Goal: Information Seeking & Learning: Learn about a topic

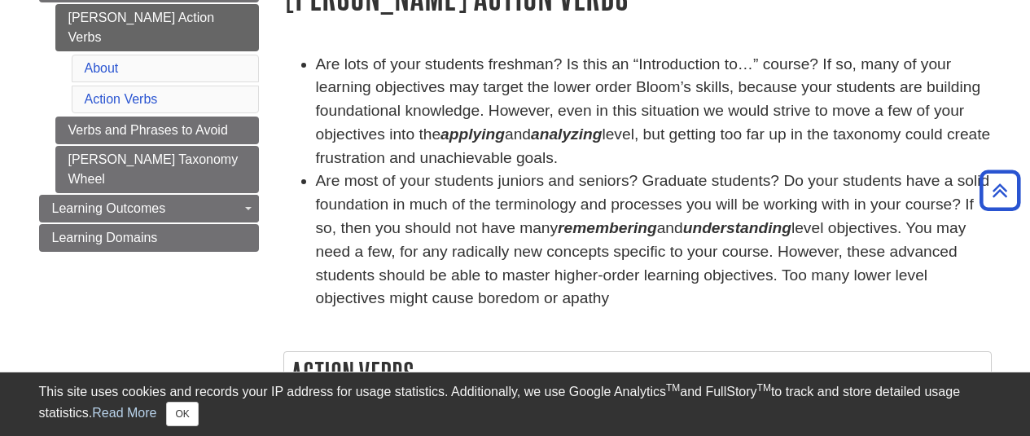
scroll to position [239, 0]
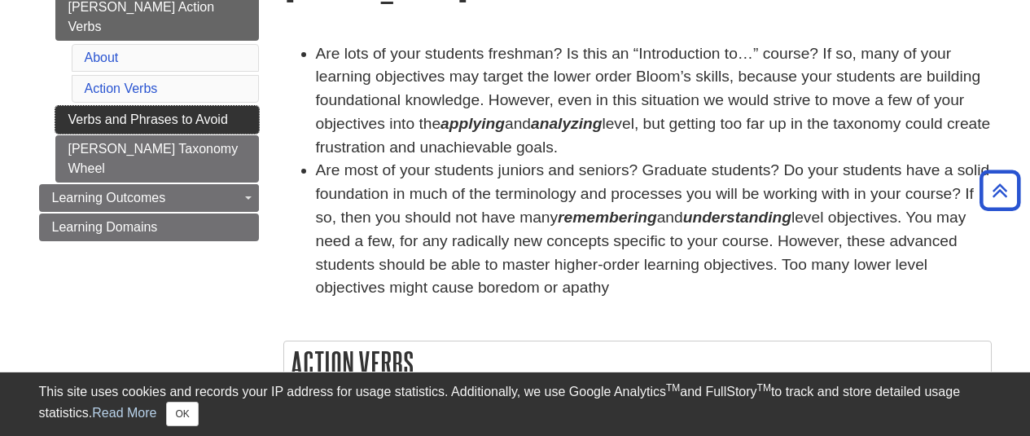
click at [139, 106] on link "Verbs and Phrases to Avoid" at bounding box center [157, 120] width 204 height 28
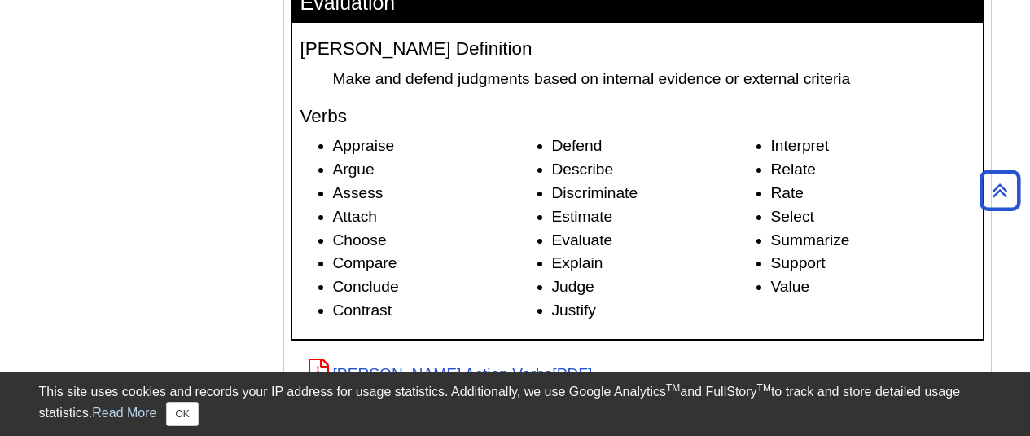
scroll to position [2534, 0]
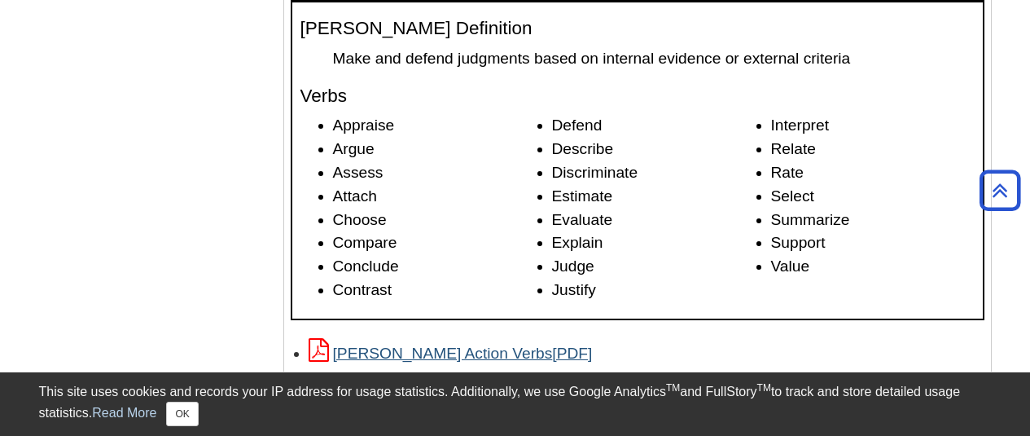
click at [445, 346] on link "[PERSON_NAME] Action Verbs" at bounding box center [451, 352] width 284 height 17
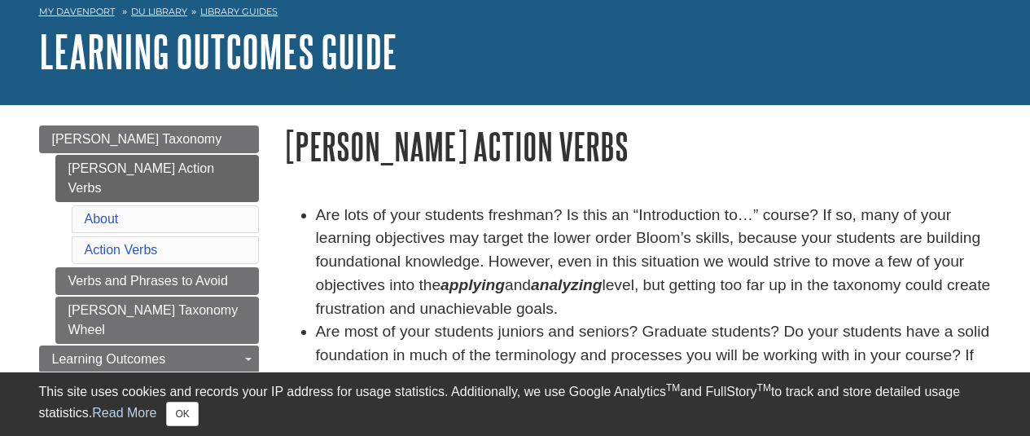
scroll to position [88, 0]
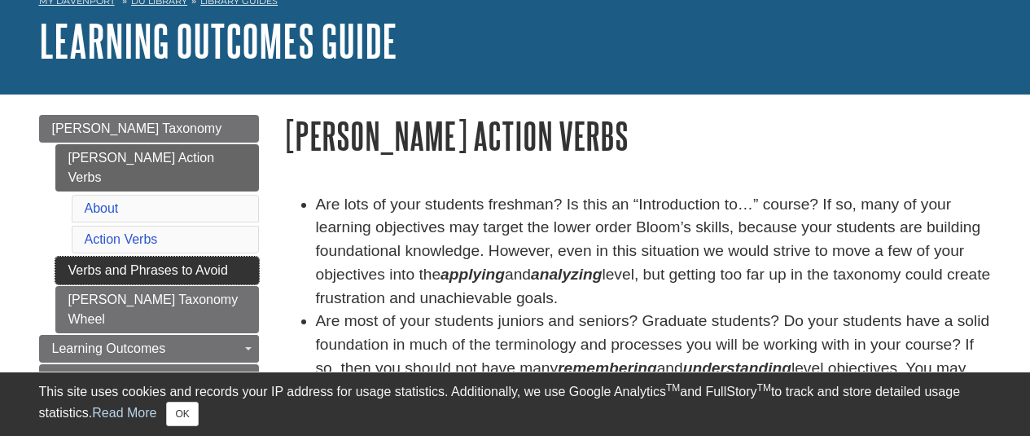
click at [189, 256] on link "Verbs and Phrases to Avoid" at bounding box center [157, 270] width 204 height 28
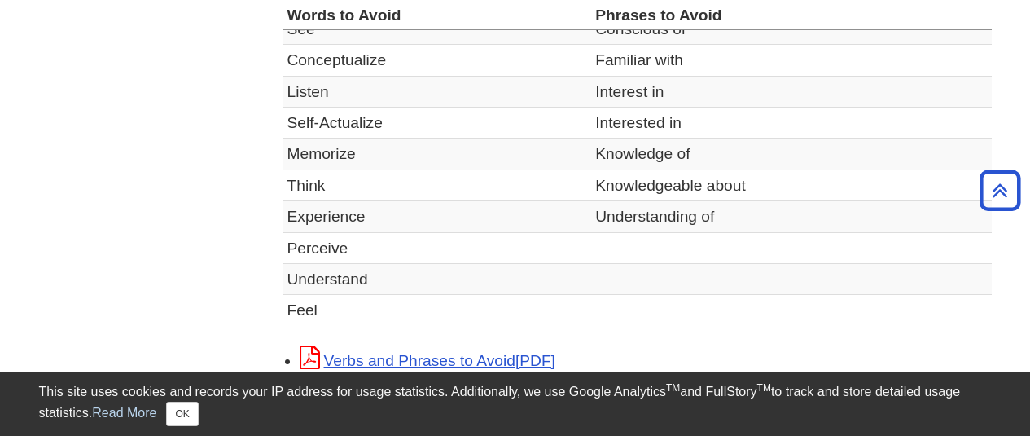
scroll to position [671, 0]
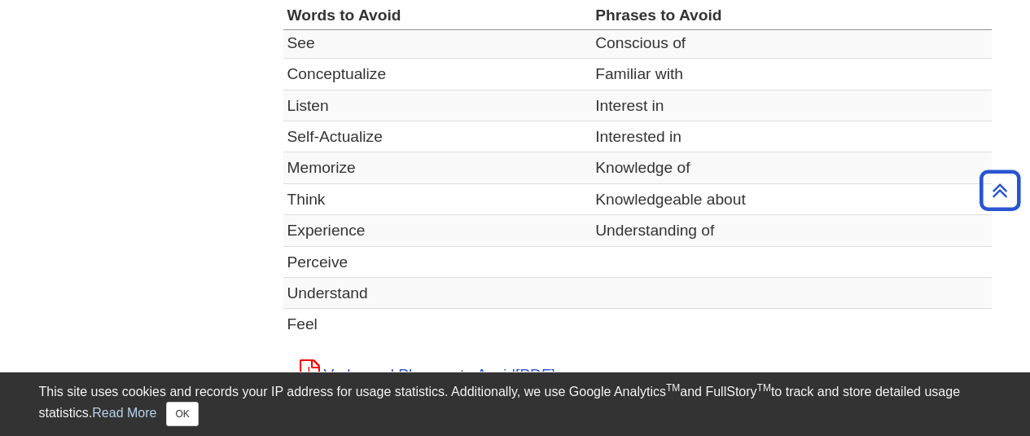
scroll to position [677, 0]
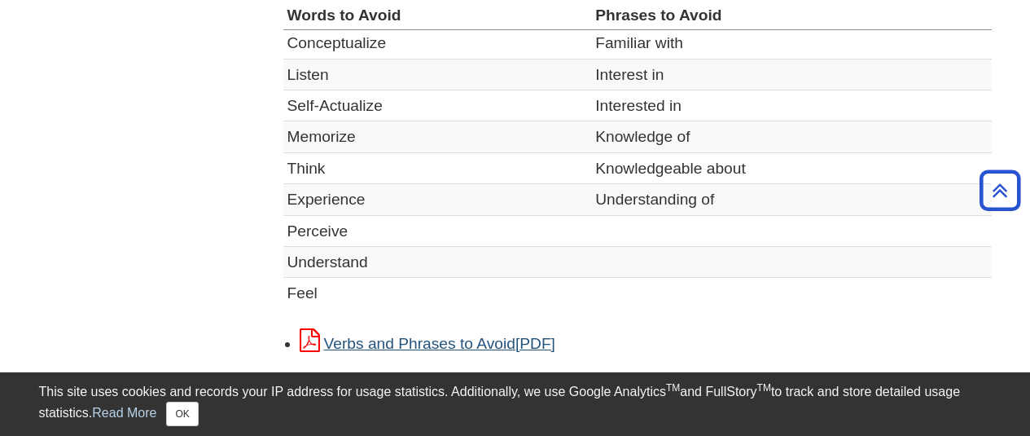
click at [475, 335] on link "Verbs and Phrases to Avoid" at bounding box center [428, 343] width 256 height 17
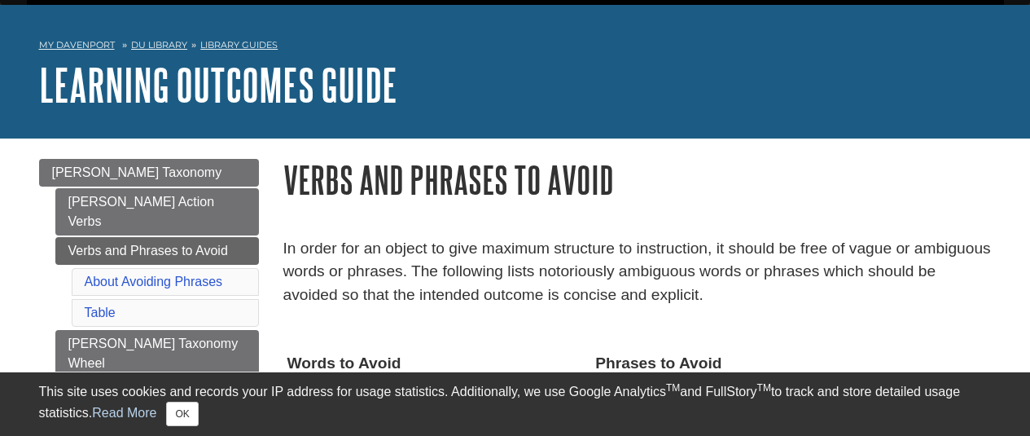
scroll to position [231, 0]
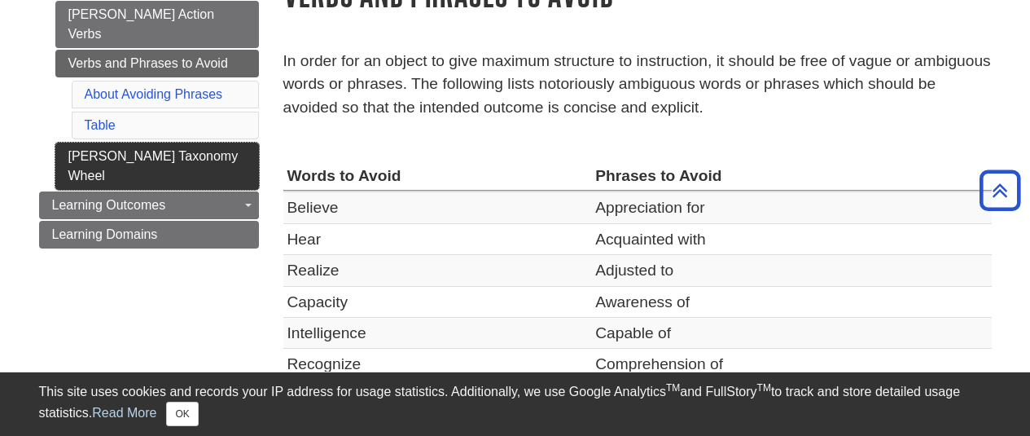
click at [208, 142] on link "[PERSON_NAME] Taxonomy Wheel" at bounding box center [157, 165] width 204 height 47
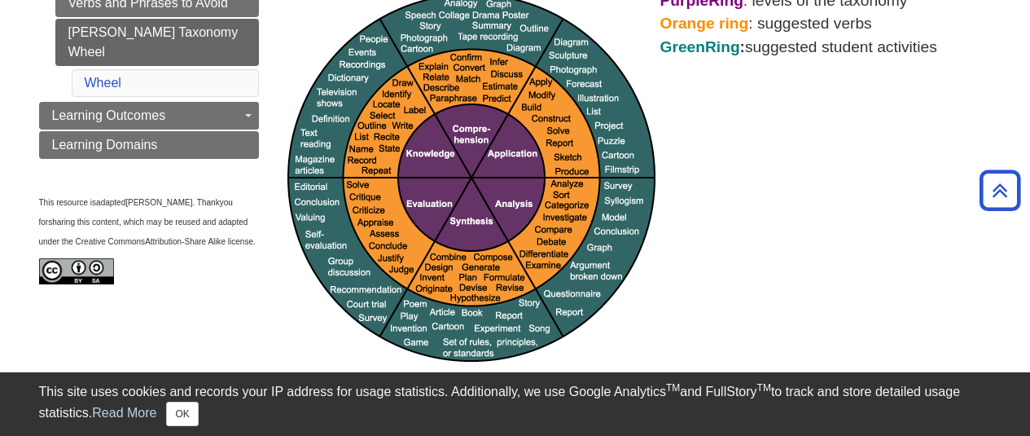
scroll to position [281, 0]
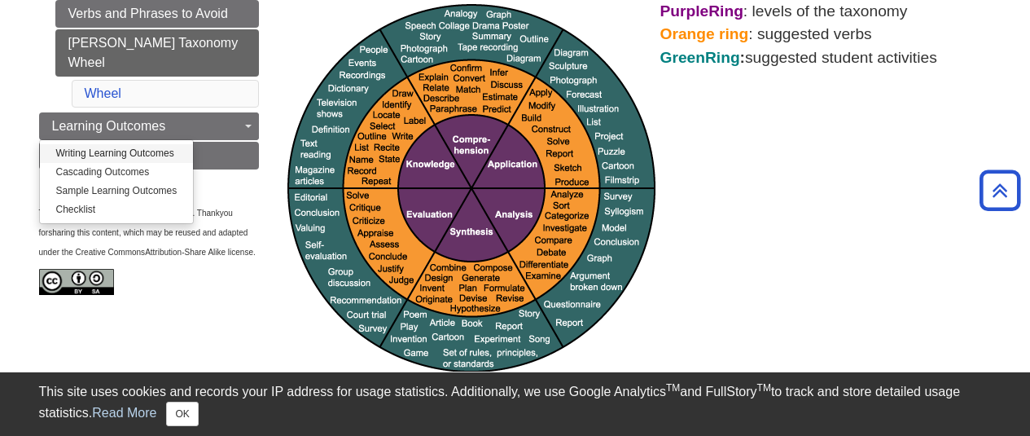
click at [163, 144] on link "Writing Learning Outcomes" at bounding box center [117, 153] width 154 height 19
